Goal: Transaction & Acquisition: Purchase product/service

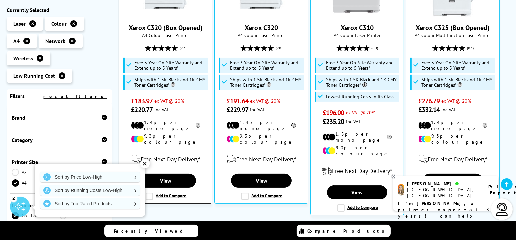
scroll to position [234, 0]
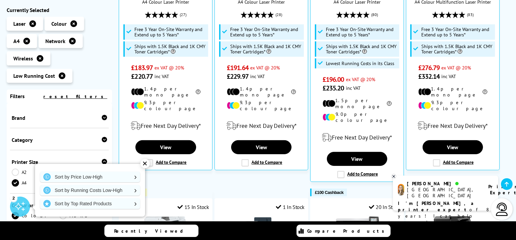
click at [145, 164] on div "✕" at bounding box center [145, 163] width 9 height 9
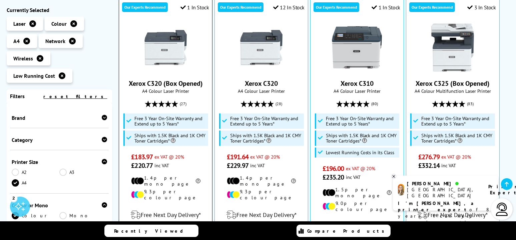
scroll to position [200, 0]
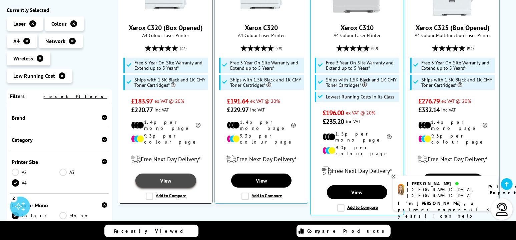
click at [167, 174] on link "View" at bounding box center [166, 181] width 60 height 14
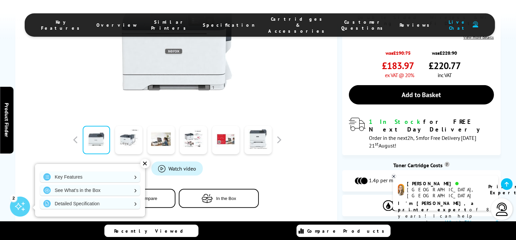
scroll to position [300, 0]
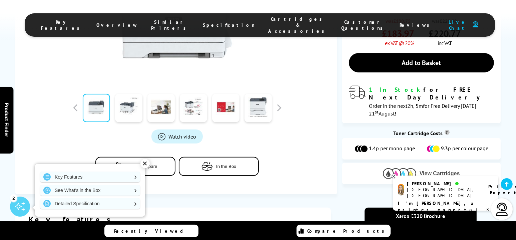
click at [412, 168] on img at bounding box center [399, 173] width 33 height 10
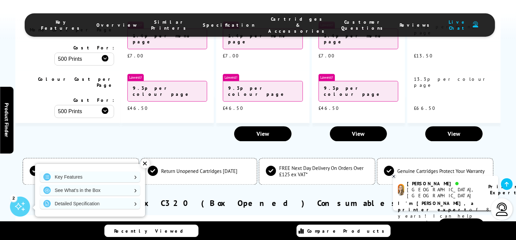
scroll to position [1837, 0]
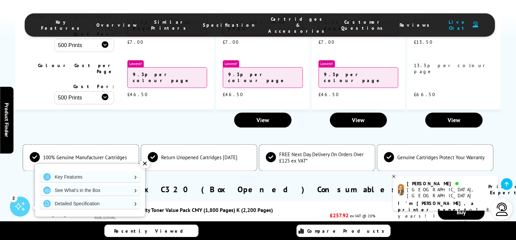
click at [180, 207] on link "Xerox Standard Capacity Toner Value Pack CMY (1,800 Pages) K (2,200 Pages)" at bounding box center [183, 210] width 179 height 7
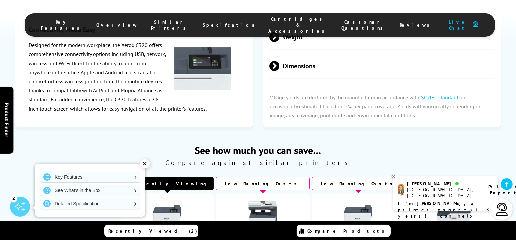
scroll to position [1648, 0]
